Goal: Information Seeking & Learning: Check status

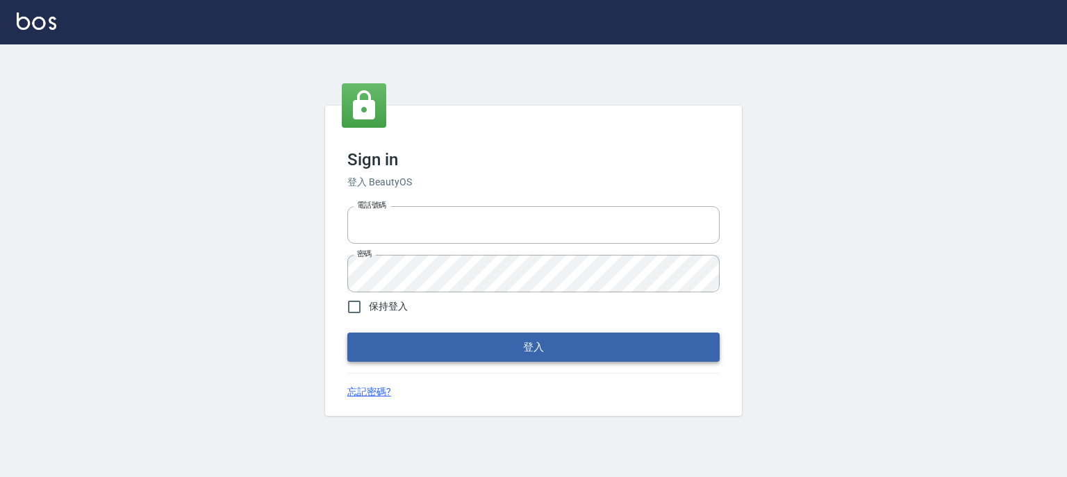
type input "0952331713"
click at [531, 352] on button "登入" at bounding box center [533, 347] width 372 height 29
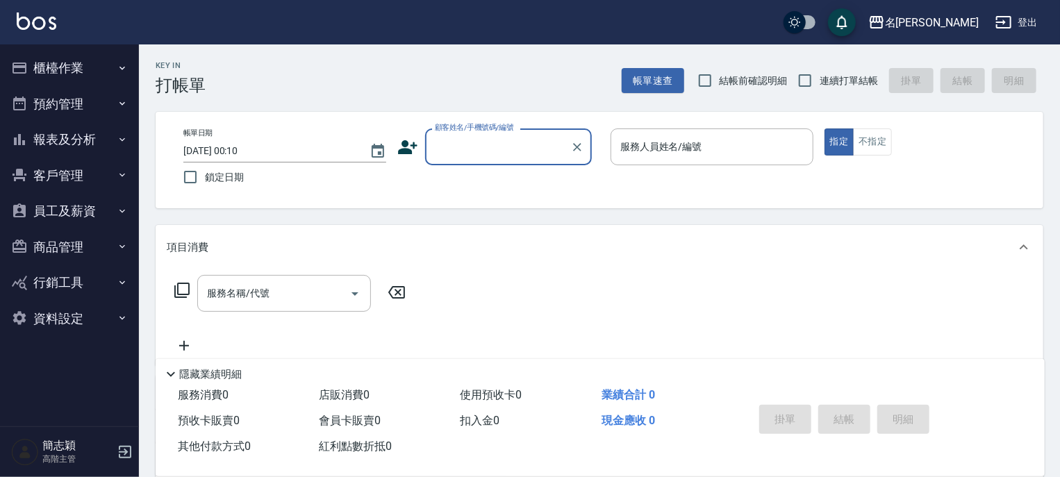
click at [122, 140] on icon "button" at bounding box center [123, 139] width 6 height 3
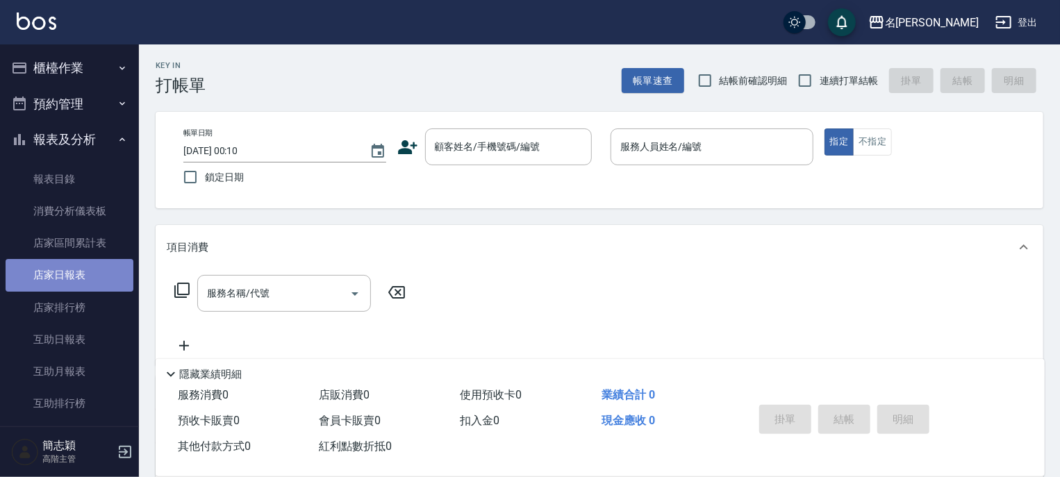
drag, startPoint x: 81, startPoint y: 278, endPoint x: 85, endPoint y: 269, distance: 9.9
click at [81, 277] on link "店家日報表" at bounding box center [70, 275] width 128 height 32
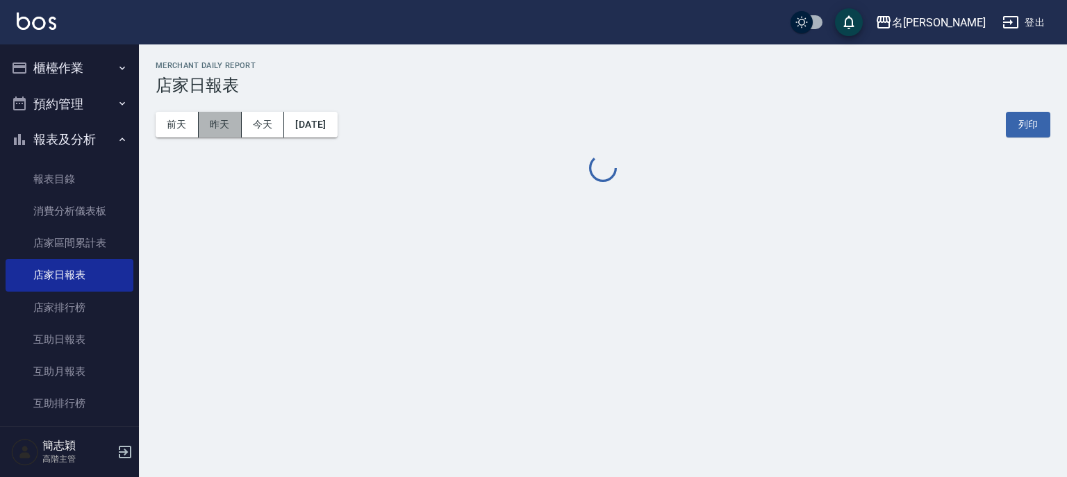
click at [225, 128] on button "昨天" at bounding box center [220, 125] width 43 height 26
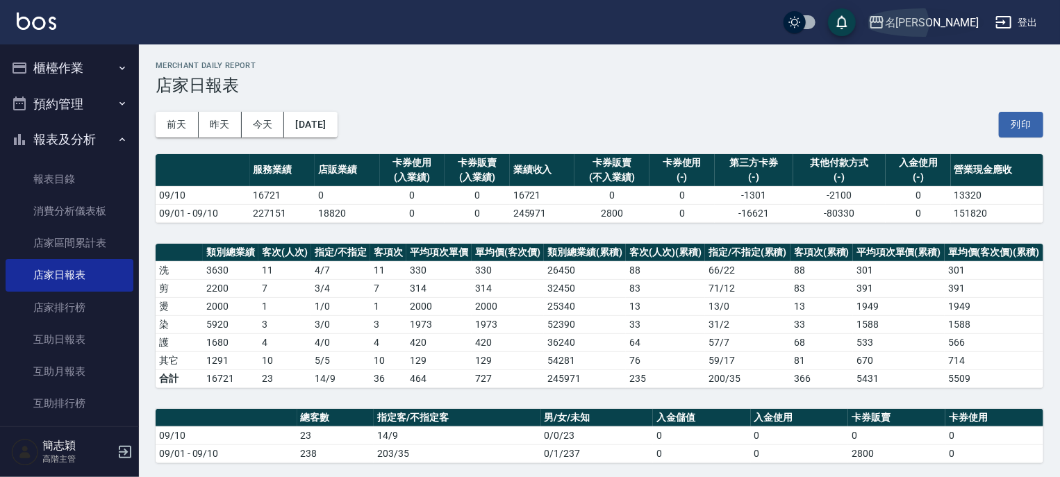
click at [885, 14] on icon "button" at bounding box center [877, 22] width 17 height 17
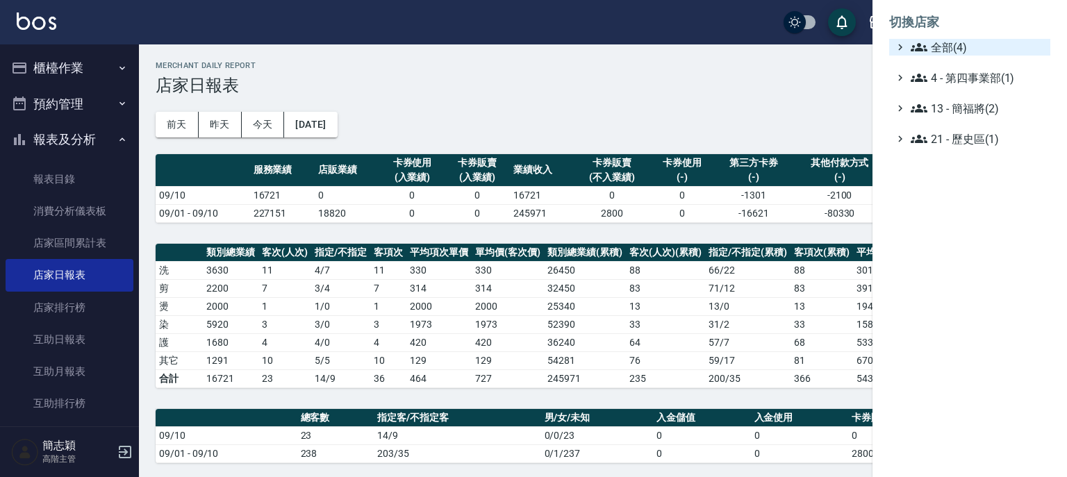
click at [920, 42] on icon at bounding box center [919, 47] width 17 height 17
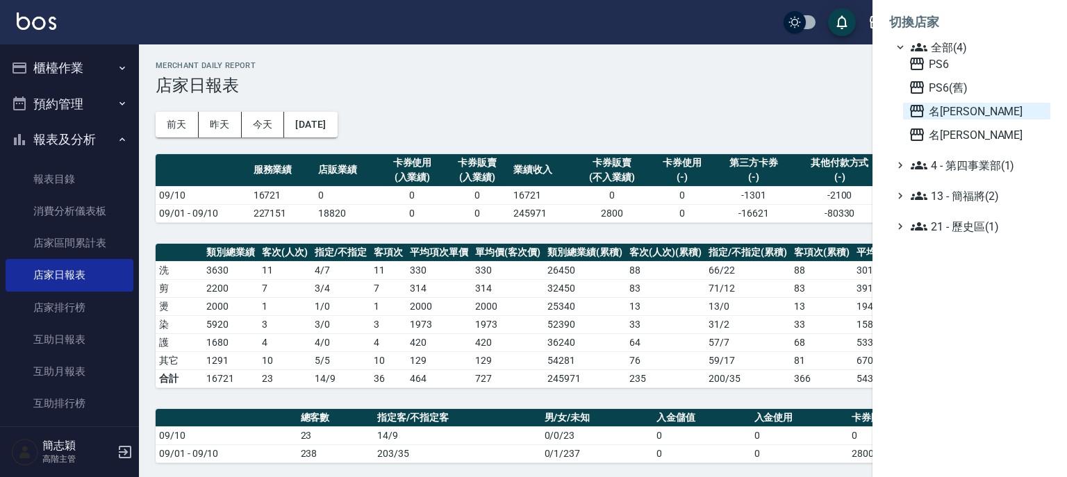
click at [914, 108] on icon at bounding box center [917, 111] width 17 height 17
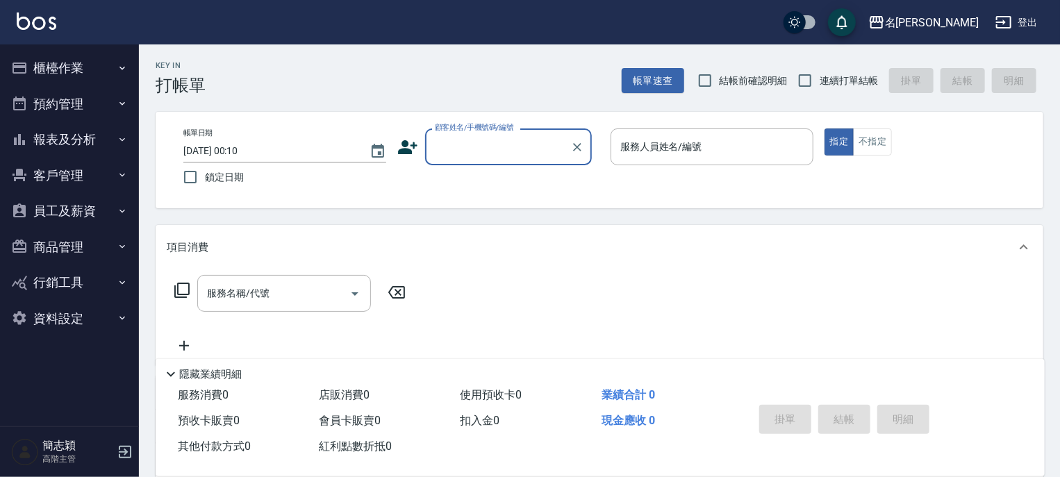
click at [123, 140] on icon "button" at bounding box center [122, 139] width 11 height 11
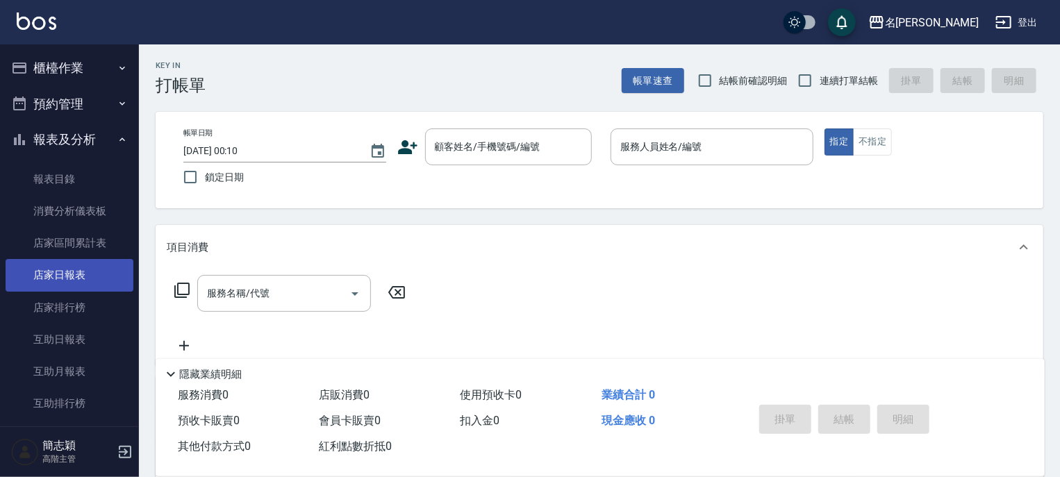
click at [69, 270] on link "店家日報表" at bounding box center [70, 275] width 128 height 32
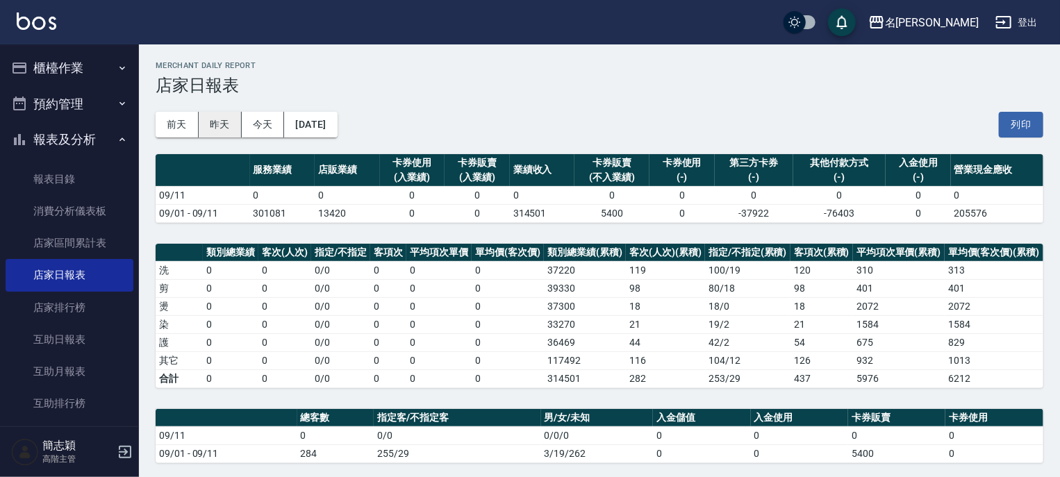
click at [224, 128] on button "昨天" at bounding box center [220, 125] width 43 height 26
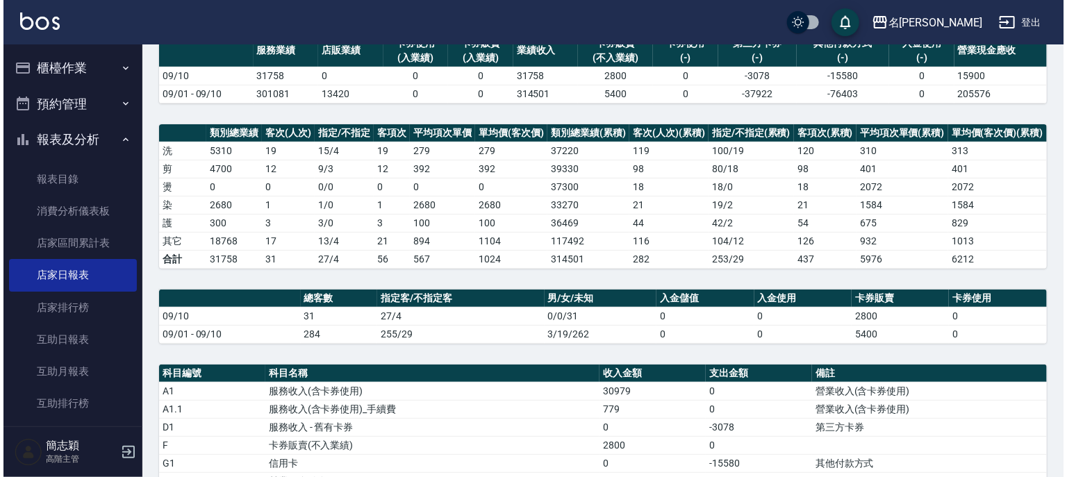
scroll to position [56, 0]
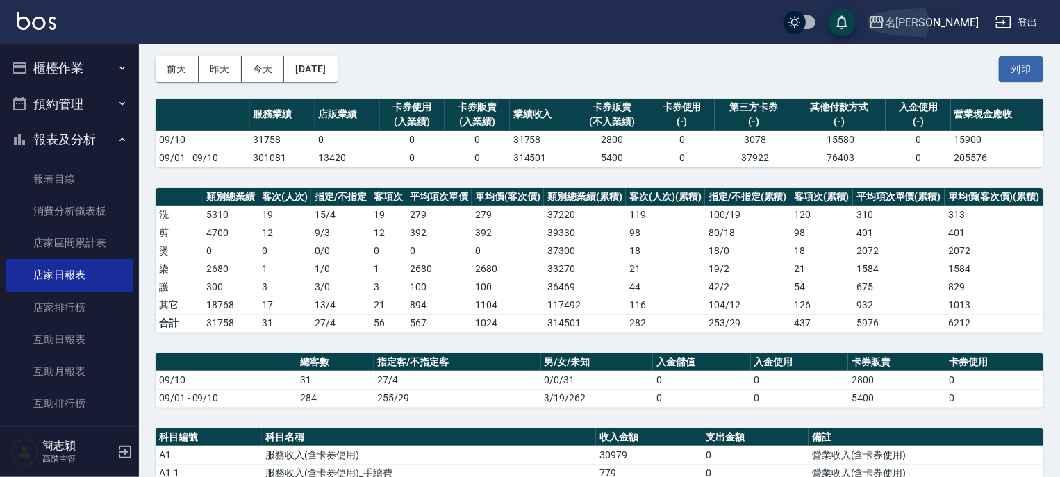
click at [885, 19] on icon "button" at bounding box center [877, 22] width 17 height 17
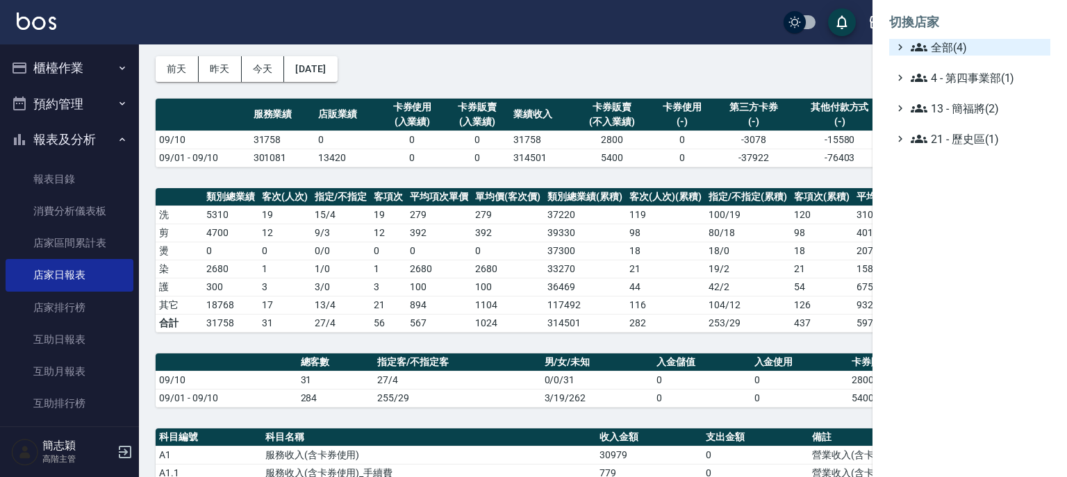
click at [919, 41] on icon at bounding box center [919, 47] width 17 height 17
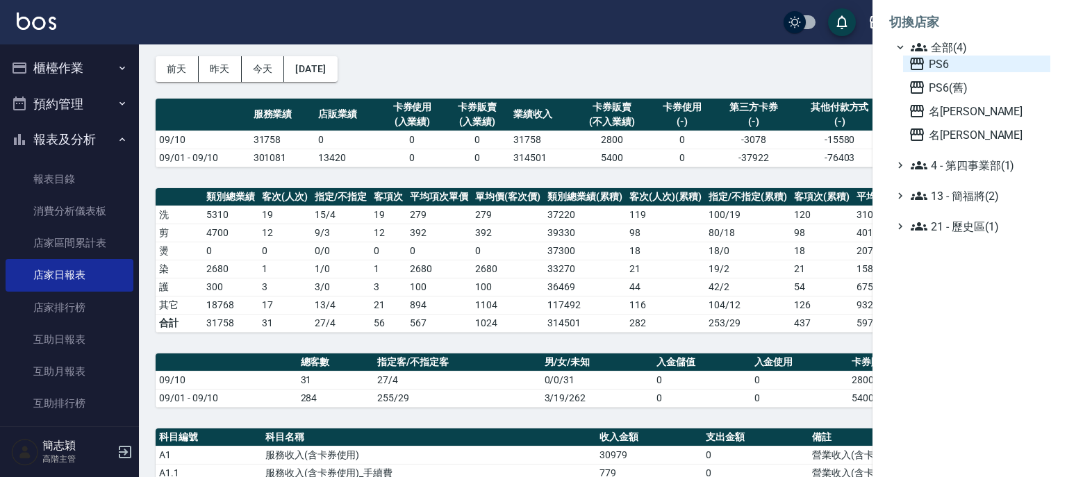
click at [915, 57] on icon at bounding box center [917, 64] width 17 height 17
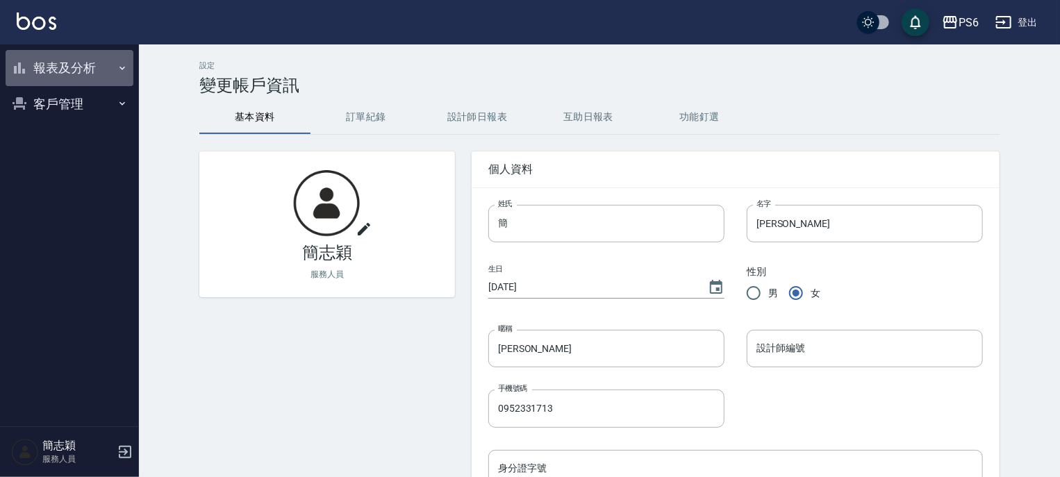
click at [124, 65] on icon "button" at bounding box center [122, 68] width 11 height 11
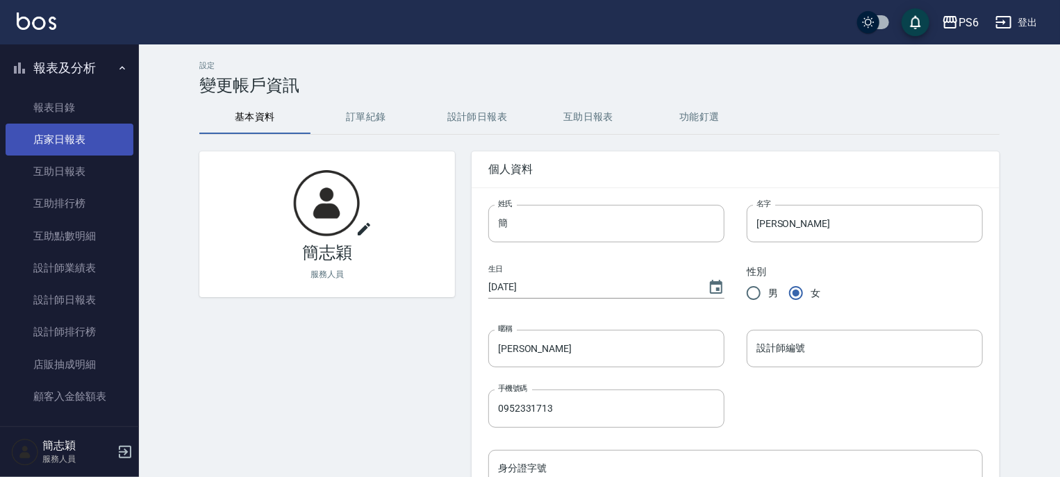
click at [79, 135] on link "店家日報表" at bounding box center [70, 140] width 128 height 32
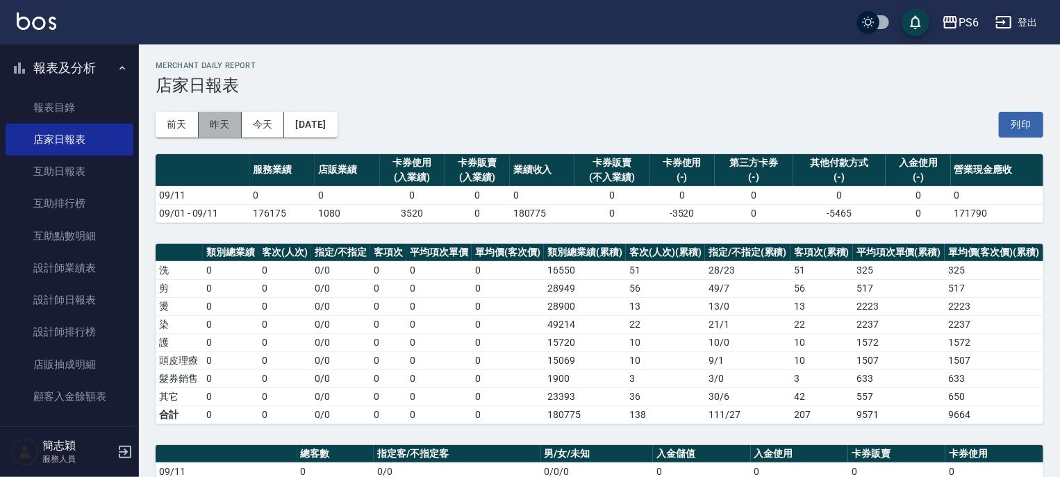
click at [225, 124] on button "昨天" at bounding box center [220, 125] width 43 height 26
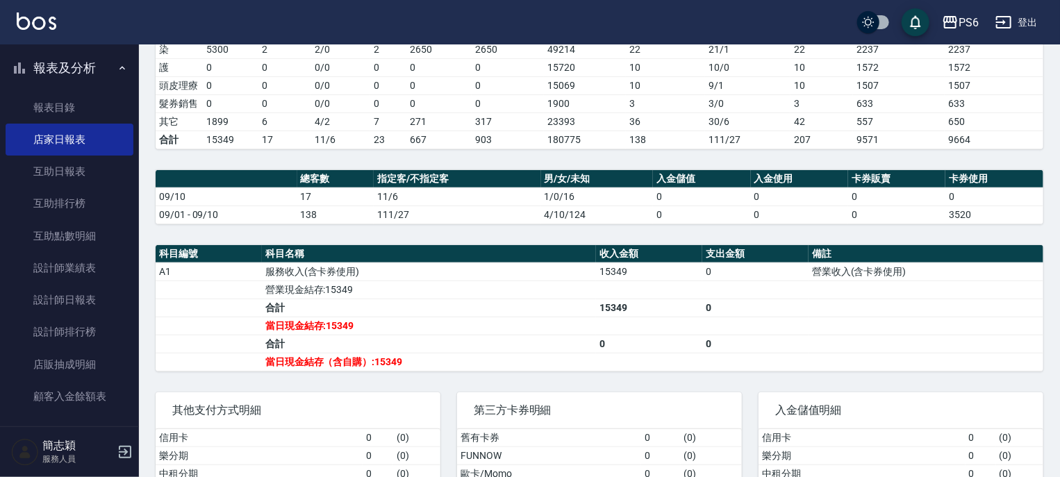
scroll to position [278, 0]
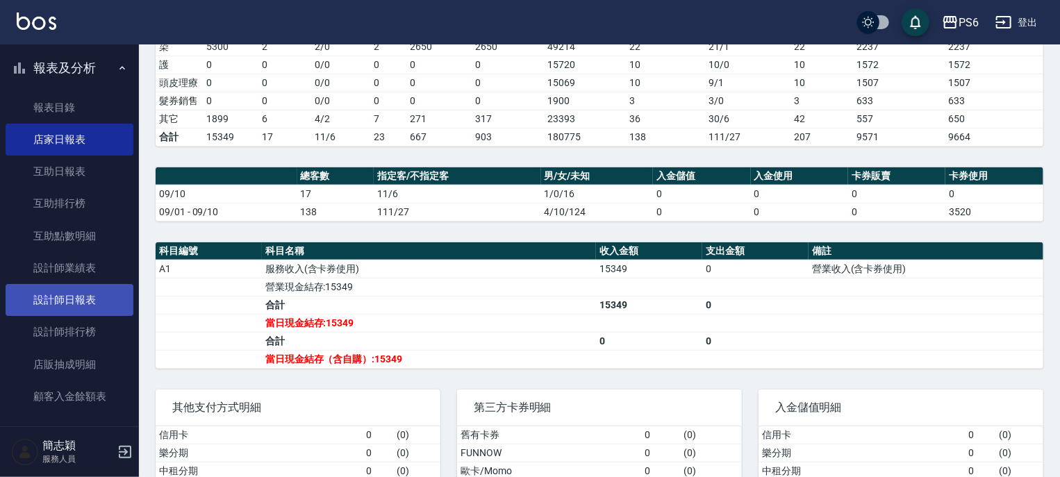
click at [71, 294] on link "設計師日報表" at bounding box center [70, 300] width 128 height 32
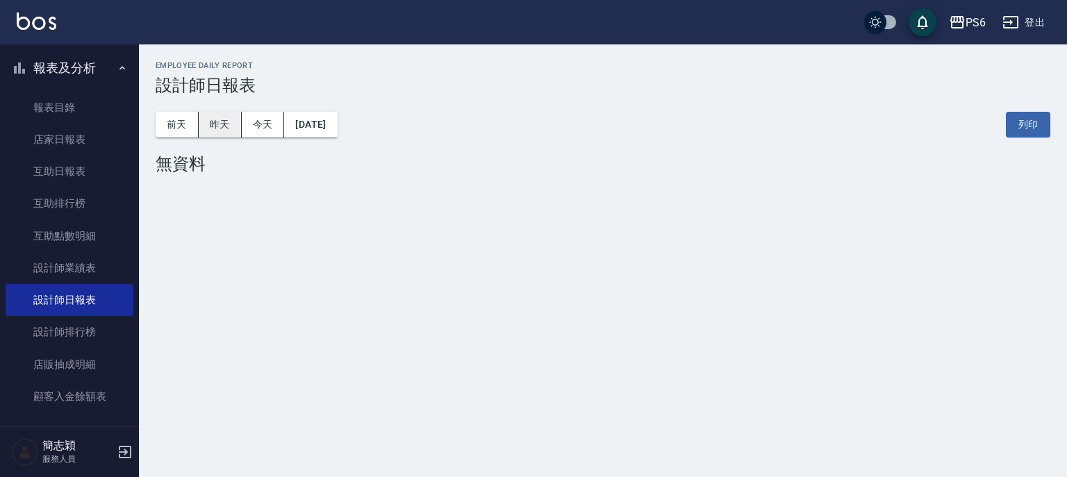
click at [211, 124] on button "昨天" at bounding box center [220, 125] width 43 height 26
